Goal: Feedback & Contribution: Leave review/rating

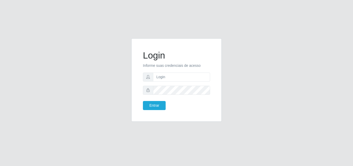
type input "vitoria@saullus"
click at [143, 101] on button "Entrar" at bounding box center [154, 105] width 23 height 9
click at [162, 104] on button "Entrar" at bounding box center [154, 105] width 23 height 9
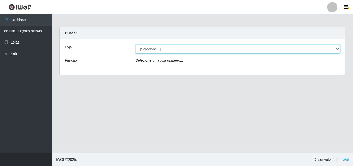
click at [191, 53] on select "[Selecione...] Saullus Supermercados" at bounding box center [238, 48] width 204 height 9
select select "423"
click at [136, 44] on select "[Selecione...] Saullus Supermercados" at bounding box center [238, 48] width 204 height 9
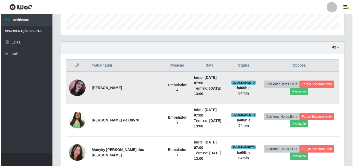
scroll to position [181, 0]
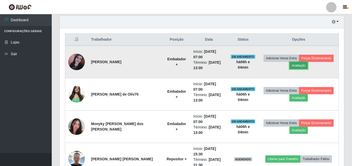
click at [289, 65] on button "Avaliação" at bounding box center [298, 65] width 18 height 7
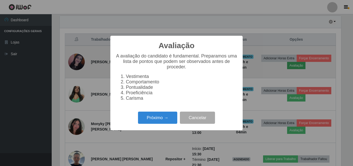
scroll to position [107, 281]
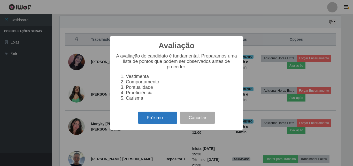
click at [172, 122] on button "Próximo →" at bounding box center [157, 117] width 39 height 12
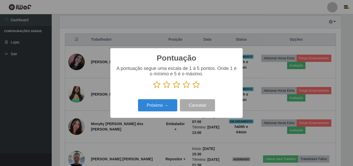
scroll to position [258373, 258199]
click at [195, 87] on icon at bounding box center [196, 85] width 7 height 8
click at [193, 88] on input "radio" at bounding box center [193, 88] width 0 height 0
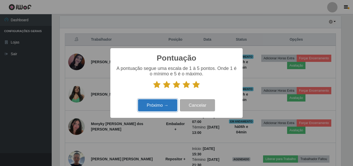
click at [168, 108] on button "Próximo →" at bounding box center [157, 105] width 39 height 12
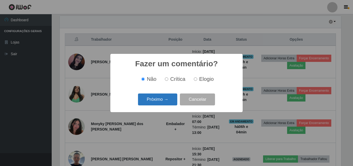
click at [168, 103] on button "Próximo →" at bounding box center [157, 99] width 39 height 12
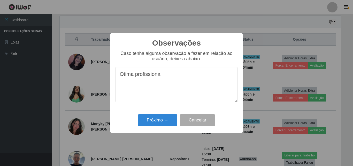
drag, startPoint x: 187, startPoint y: 82, endPoint x: 115, endPoint y: 85, distance: 72.4
click at [115, 85] on div "Observações × Caso tenha alguma observação a fazer em relação ao usuário, deixe…" at bounding box center [176, 83] width 132 height 100
type textarea "Otima profissional"
click at [156, 118] on button "Próximo →" at bounding box center [157, 120] width 39 height 12
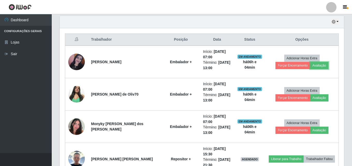
scroll to position [107, 284]
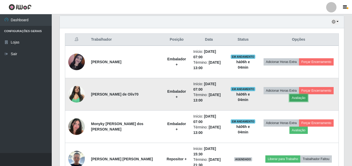
click at [292, 94] on button "Avaliação" at bounding box center [298, 97] width 18 height 7
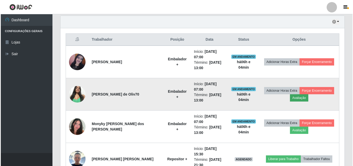
scroll to position [107, 281]
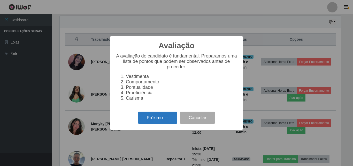
click at [169, 119] on button "Próximo →" at bounding box center [157, 117] width 39 height 12
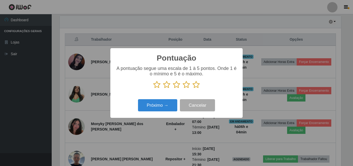
scroll to position [258373, 258199]
click at [195, 83] on icon at bounding box center [196, 85] width 7 height 8
click at [193, 88] on input "radio" at bounding box center [193, 88] width 0 height 0
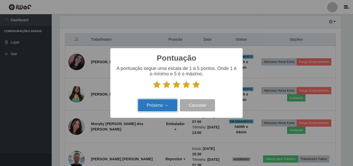
click at [164, 106] on button "Próximo →" at bounding box center [157, 105] width 39 height 12
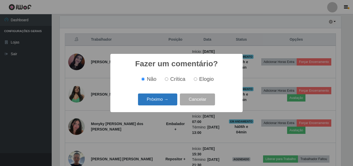
click at [164, 104] on button "Próximo →" at bounding box center [157, 99] width 39 height 12
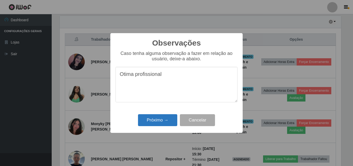
type textarea "Otima profissional"
click at [154, 120] on button "Próximo →" at bounding box center [157, 120] width 39 height 12
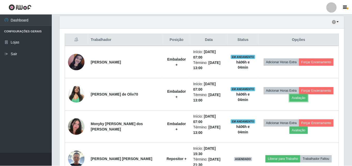
scroll to position [107, 284]
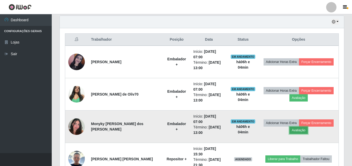
click at [300, 126] on button "Avaliação" at bounding box center [298, 129] width 18 height 7
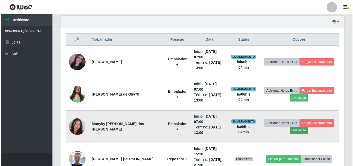
scroll to position [107, 281]
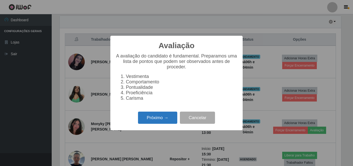
click at [165, 122] on button "Próximo →" at bounding box center [157, 117] width 39 height 12
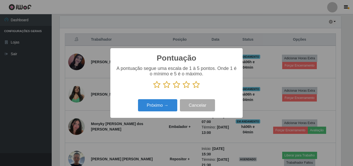
click at [200, 84] on icon at bounding box center [196, 85] width 7 height 8
click at [193, 88] on input "radio" at bounding box center [193, 88] width 0 height 0
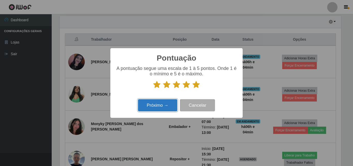
click at [145, 108] on button "Próximo →" at bounding box center [157, 105] width 39 height 12
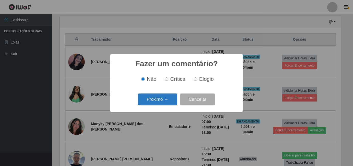
click at [160, 103] on button "Próximo →" at bounding box center [157, 99] width 39 height 12
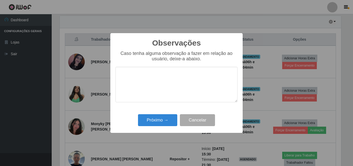
click at [158, 109] on div "Observações × Caso tenha alguma observação a fazer em relação ao usuário, deixe…" at bounding box center [176, 83] width 132 height 100
click at [153, 120] on button "Próximo →" at bounding box center [157, 120] width 39 height 12
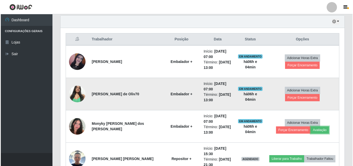
scroll to position [181, 0]
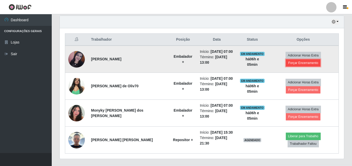
click at [309, 62] on button "Forçar Encerramento" at bounding box center [303, 62] width 35 height 7
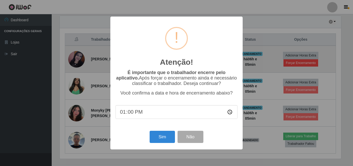
scroll to position [107, 281]
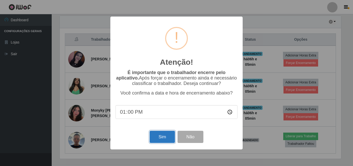
click at [169, 140] on button "Sim" at bounding box center [162, 137] width 25 height 12
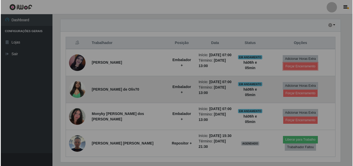
scroll to position [107, 284]
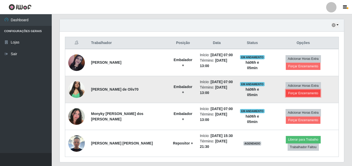
click at [297, 93] on button "Forçar Encerramento" at bounding box center [303, 92] width 35 height 7
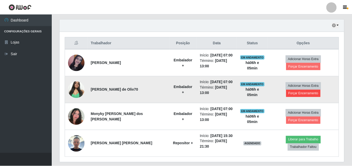
scroll to position [0, 0]
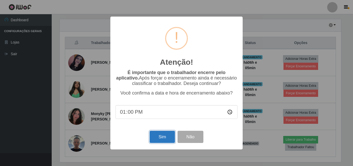
click at [160, 134] on button "Sim" at bounding box center [162, 137] width 25 height 12
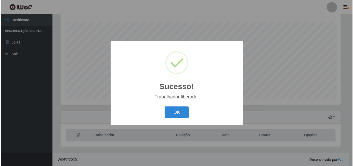
scroll to position [86, 0]
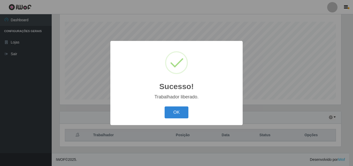
click at [298, 121] on div "Sucesso! × Trabalhador liberado. OK Cancel" at bounding box center [176, 83] width 353 height 166
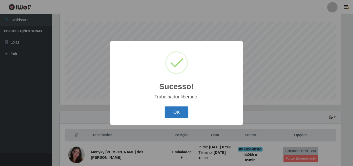
click at [168, 113] on button "OK" at bounding box center [177, 112] width 24 height 12
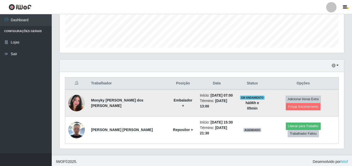
click at [309, 111] on td "Adicionar Horas Extra Forçar Encerramento" at bounding box center [303, 102] width 71 height 27
click at [297, 108] on button "Forçar Encerramento" at bounding box center [303, 106] width 35 height 7
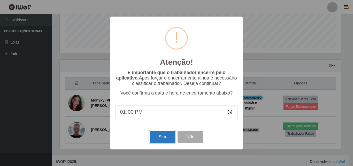
click at [162, 140] on button "Sim" at bounding box center [162, 137] width 25 height 12
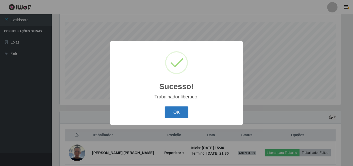
click at [181, 113] on button "OK" at bounding box center [177, 112] width 24 height 12
